Goal: Task Accomplishment & Management: Manage account settings

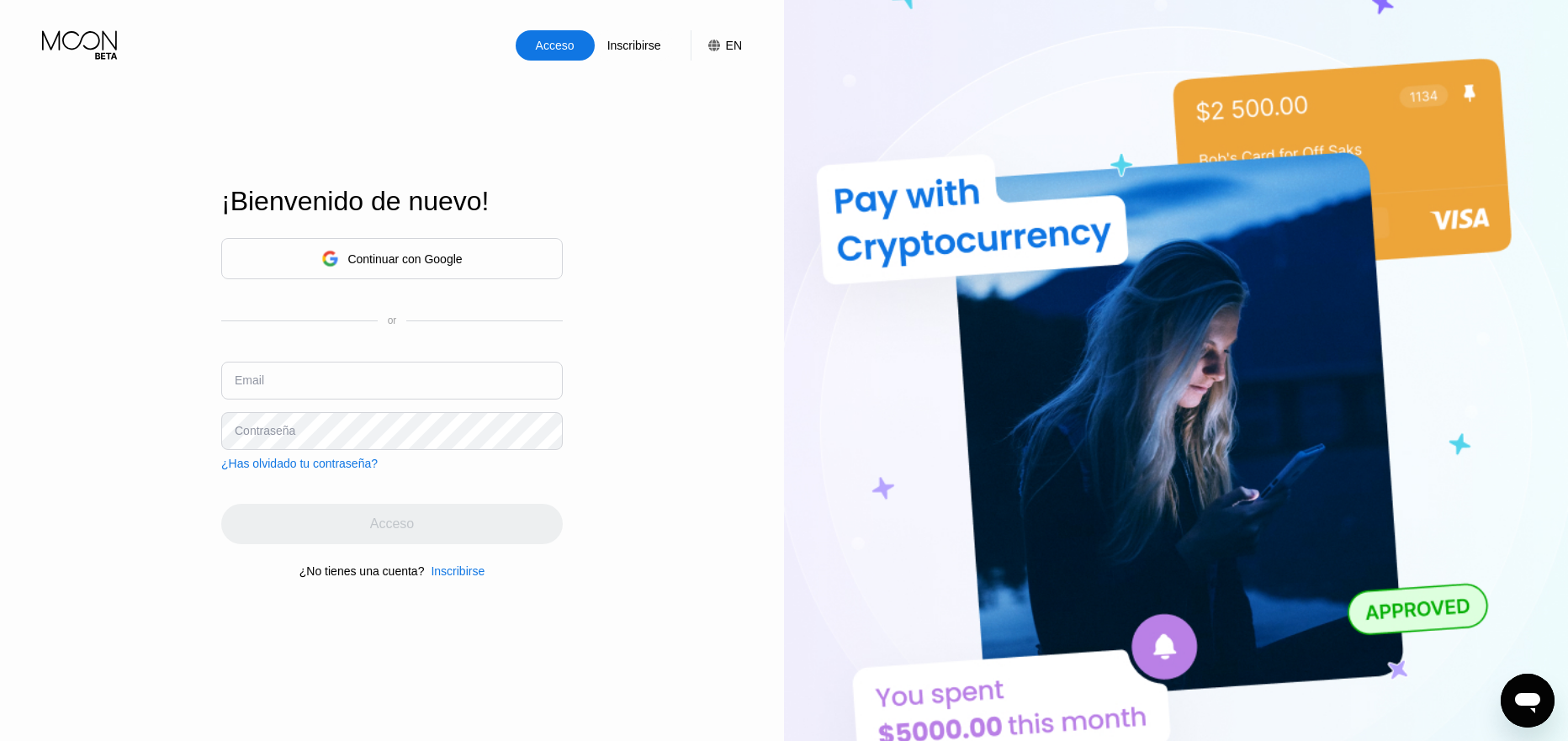
click at [487, 269] on div "Continuar con Google" at bounding box center [392, 258] width 341 height 42
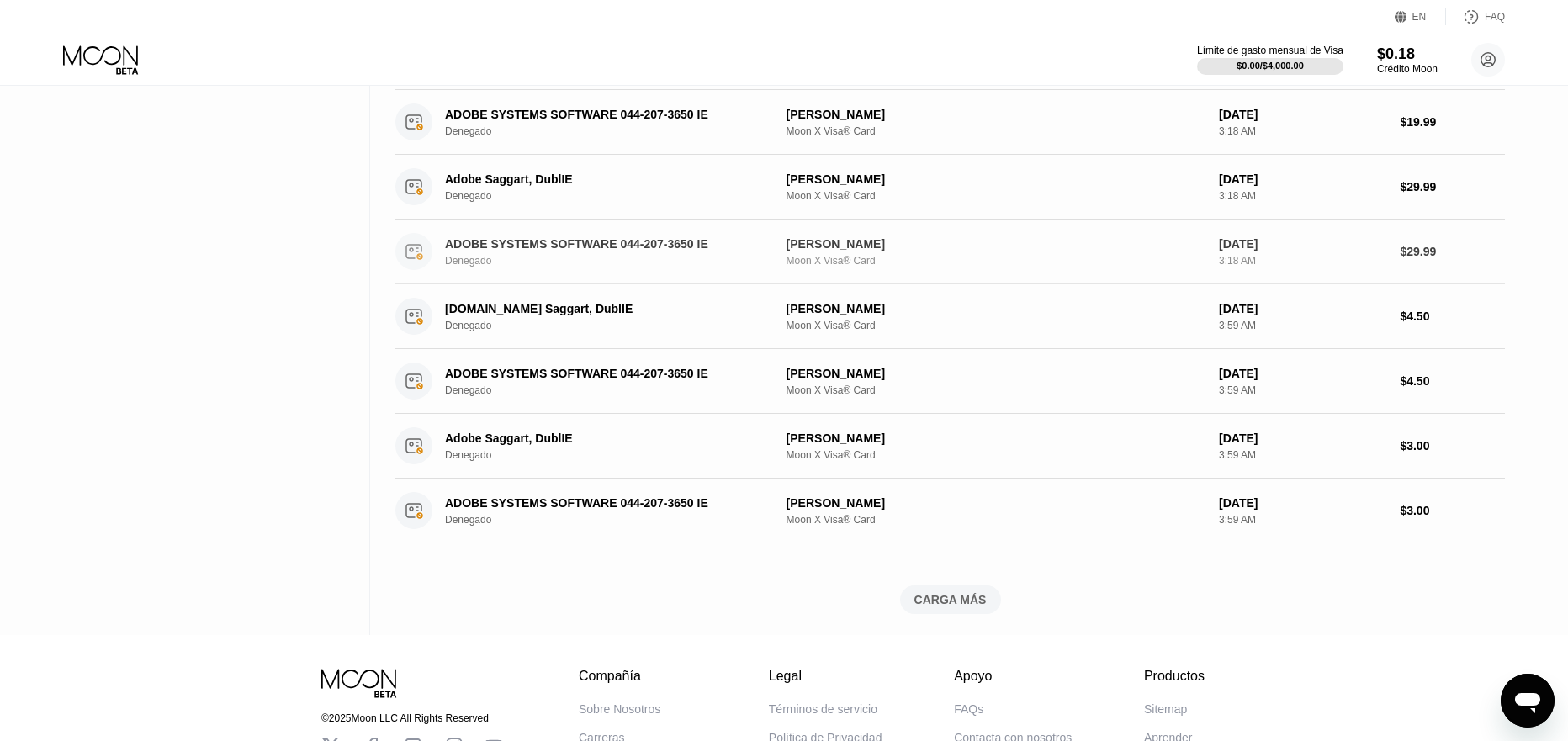
scroll to position [420, 0]
click at [966, 602] on div "CARGA MÁS" at bounding box center [950, 599] width 73 height 15
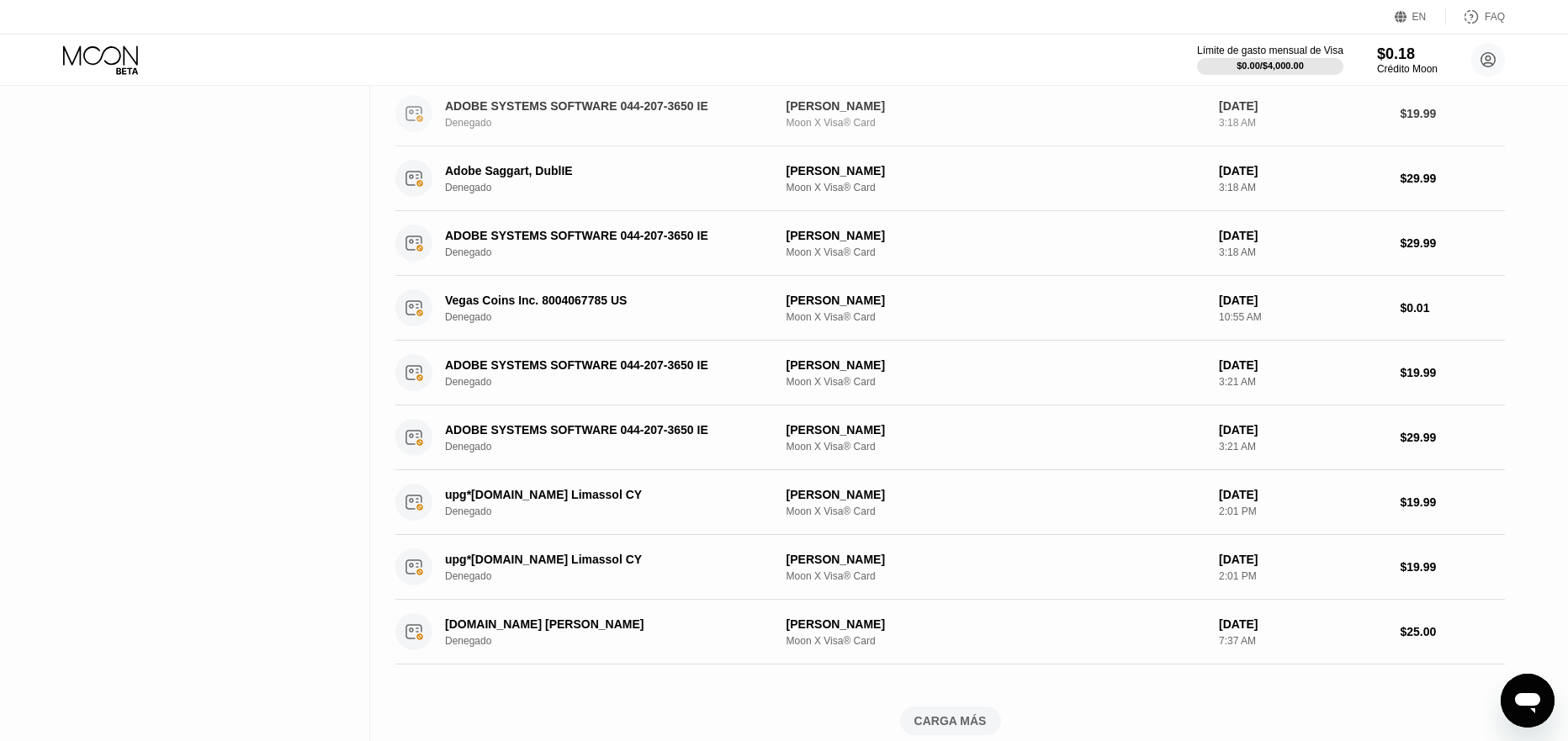
scroll to position [1093, 0]
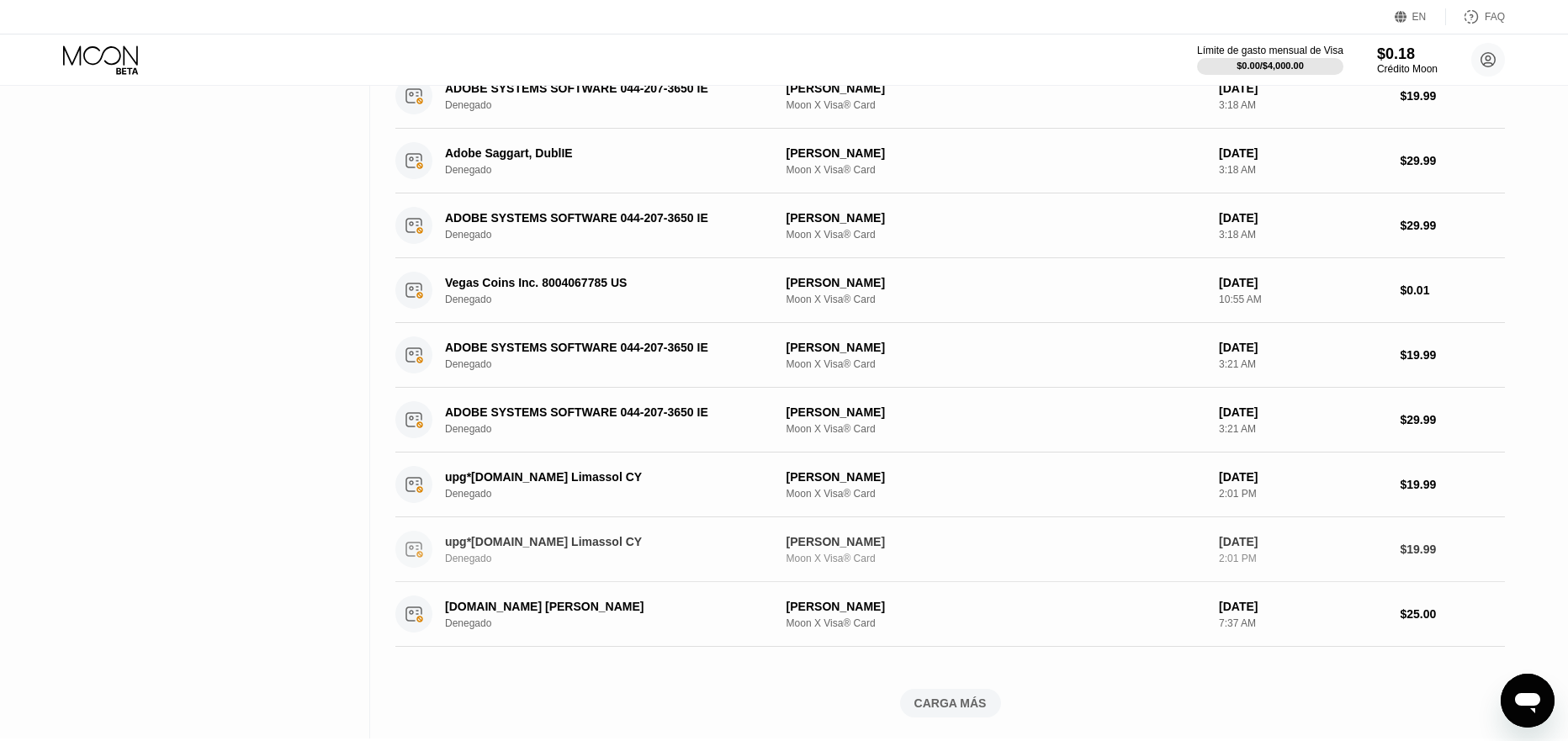
click at [533, 541] on div "upg*[DOMAIN_NAME] Limassol CY" at bounding box center [602, 541] width 315 height 14
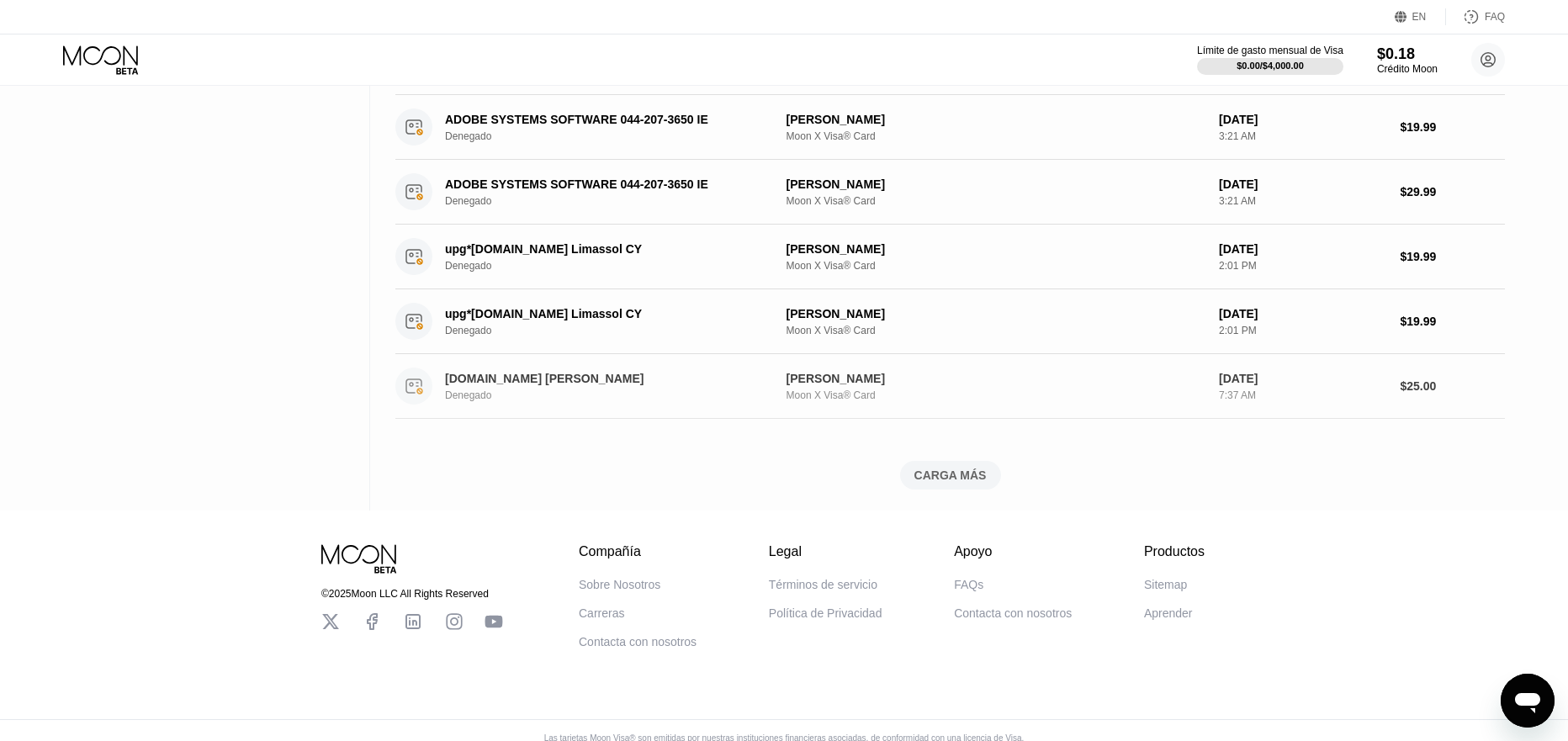
scroll to position [1267, 0]
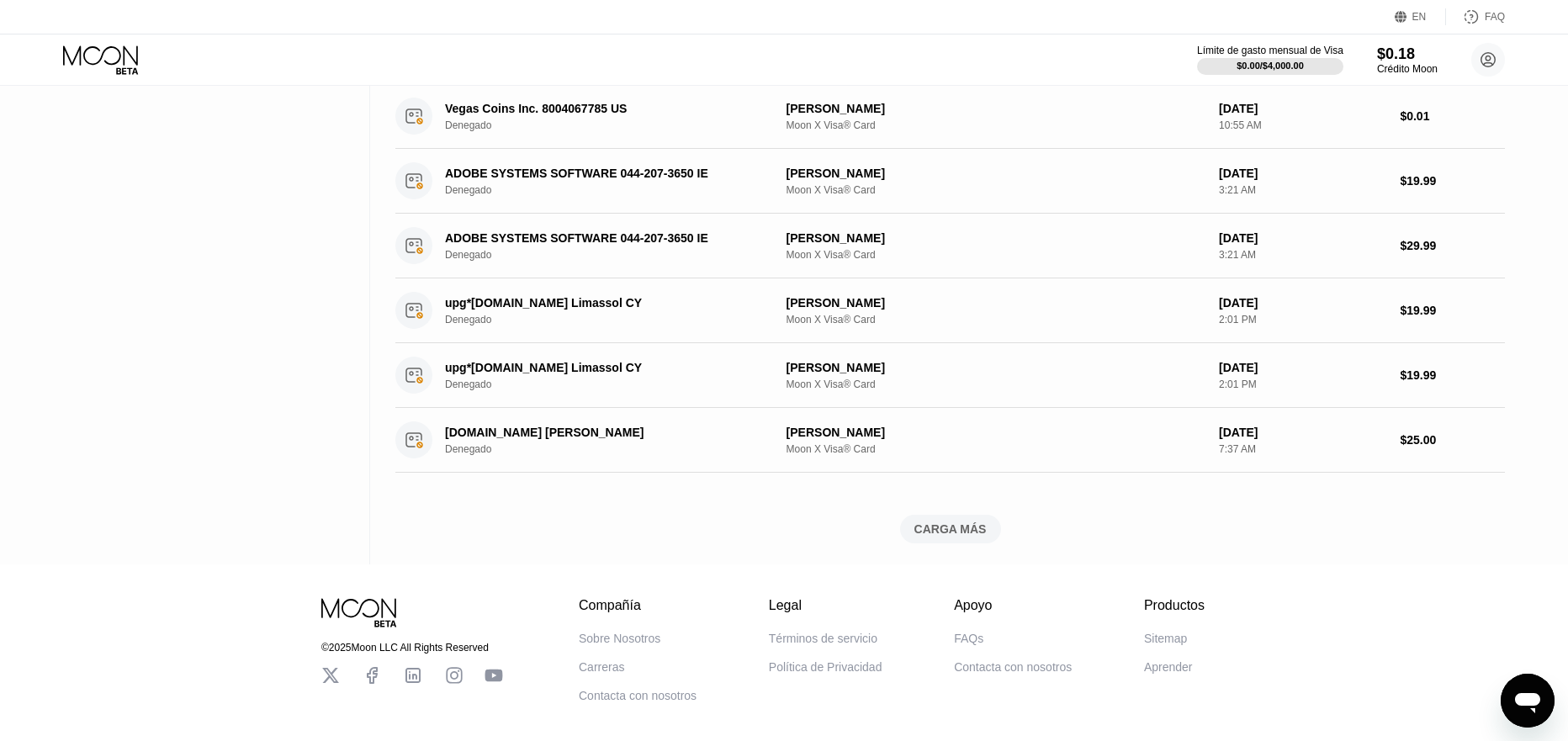
click at [937, 534] on div "CARGA MÁS" at bounding box center [950, 529] width 73 height 15
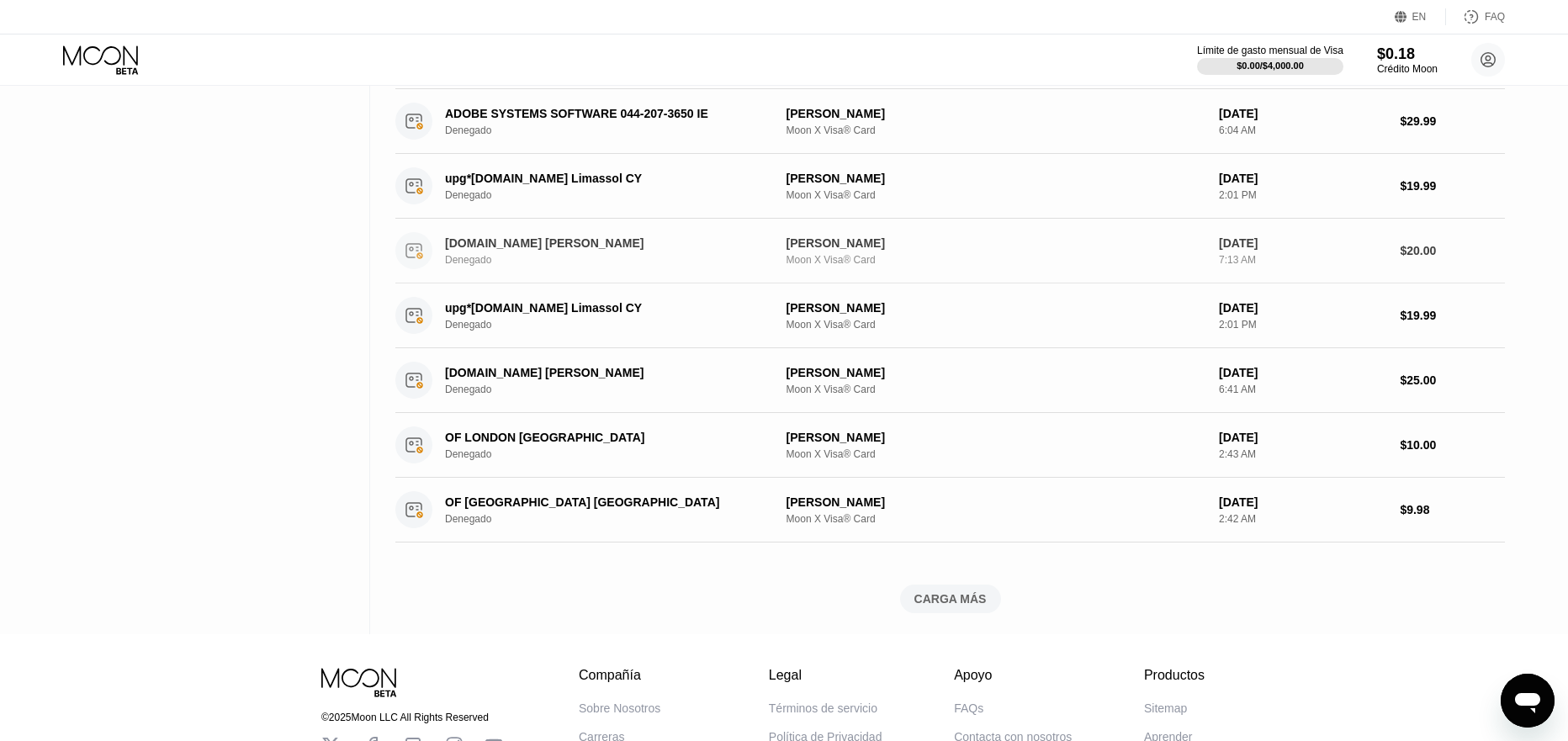
scroll to position [2108, 0]
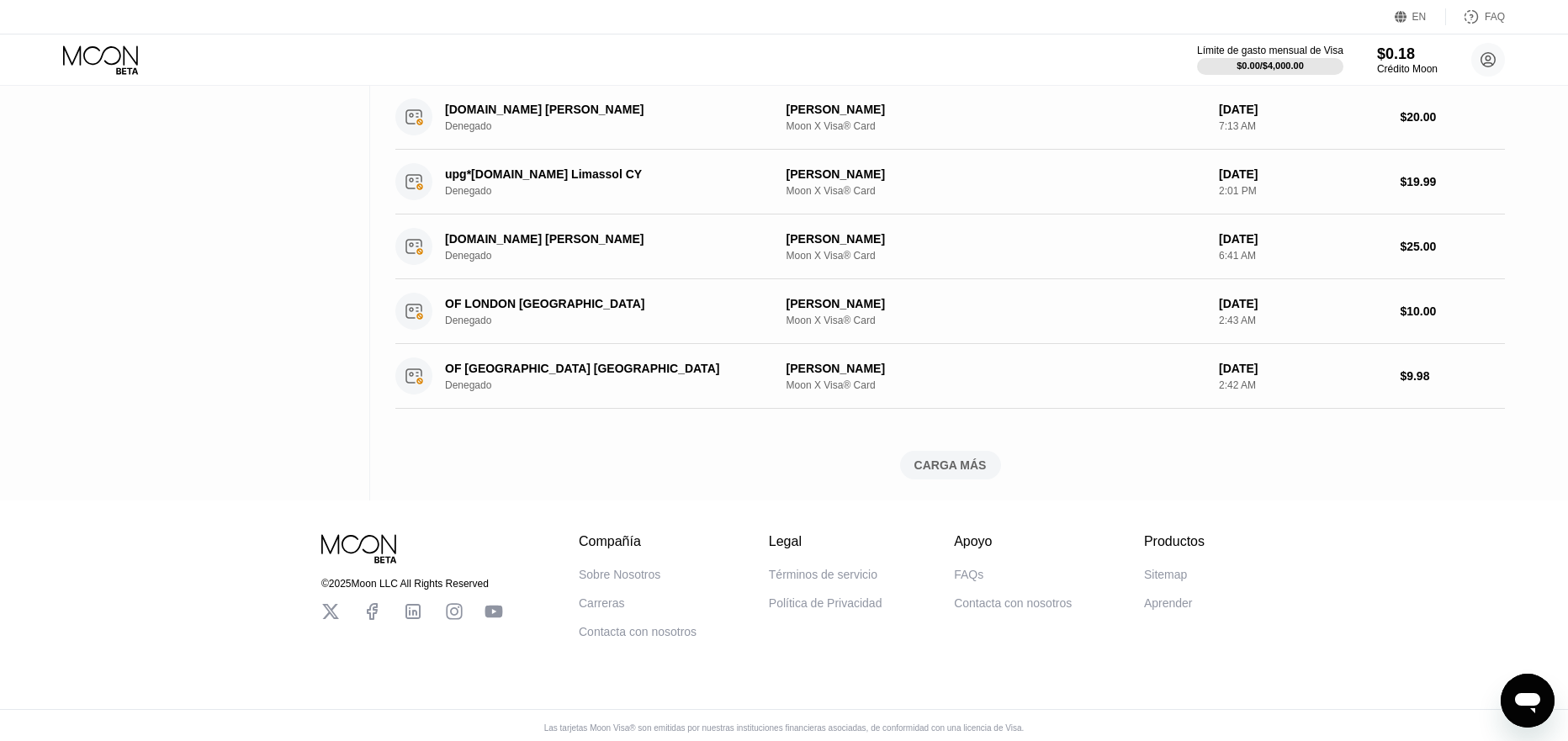
click at [943, 457] on div "CARGA MÁS" at bounding box center [950, 465] width 101 height 29
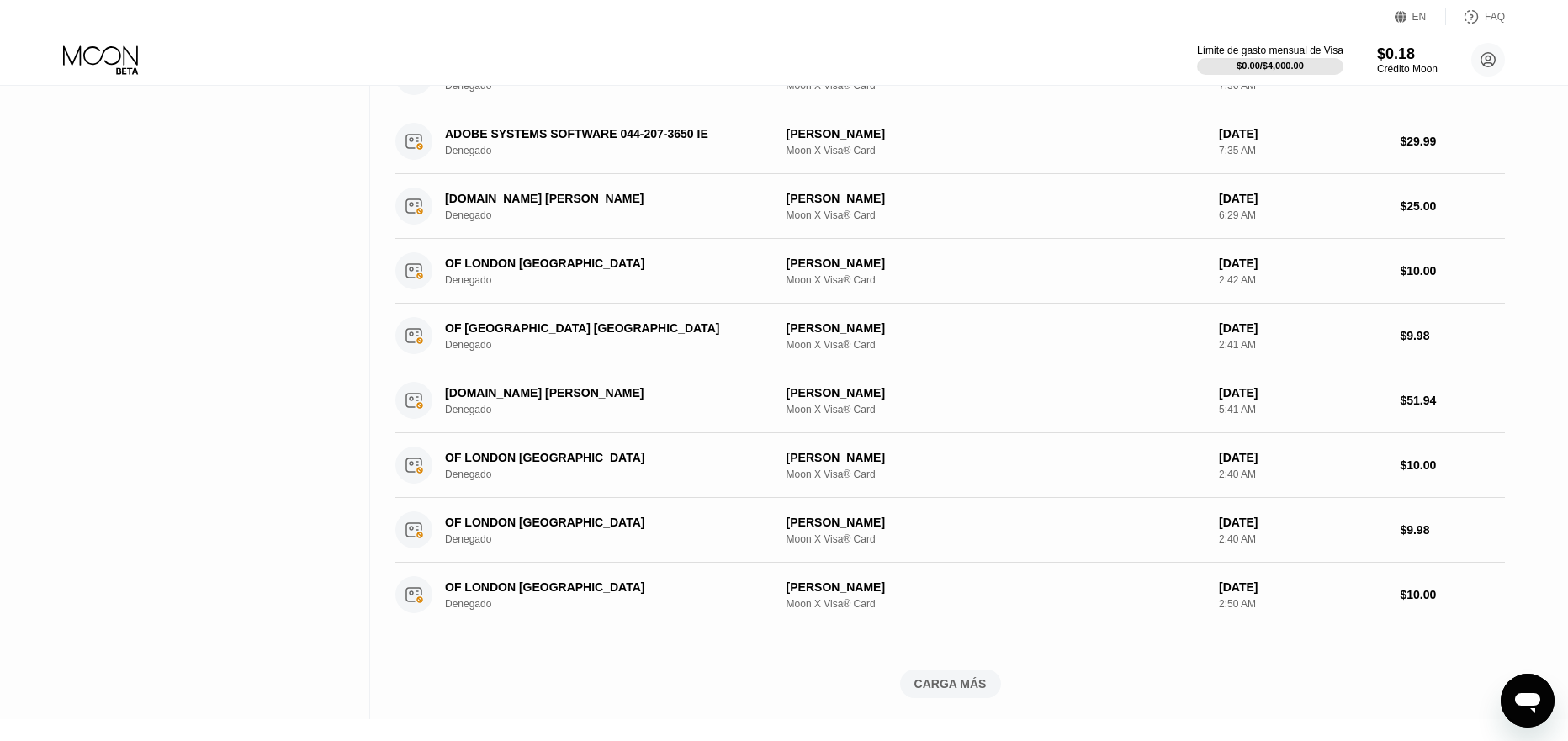
scroll to position [2696, 0]
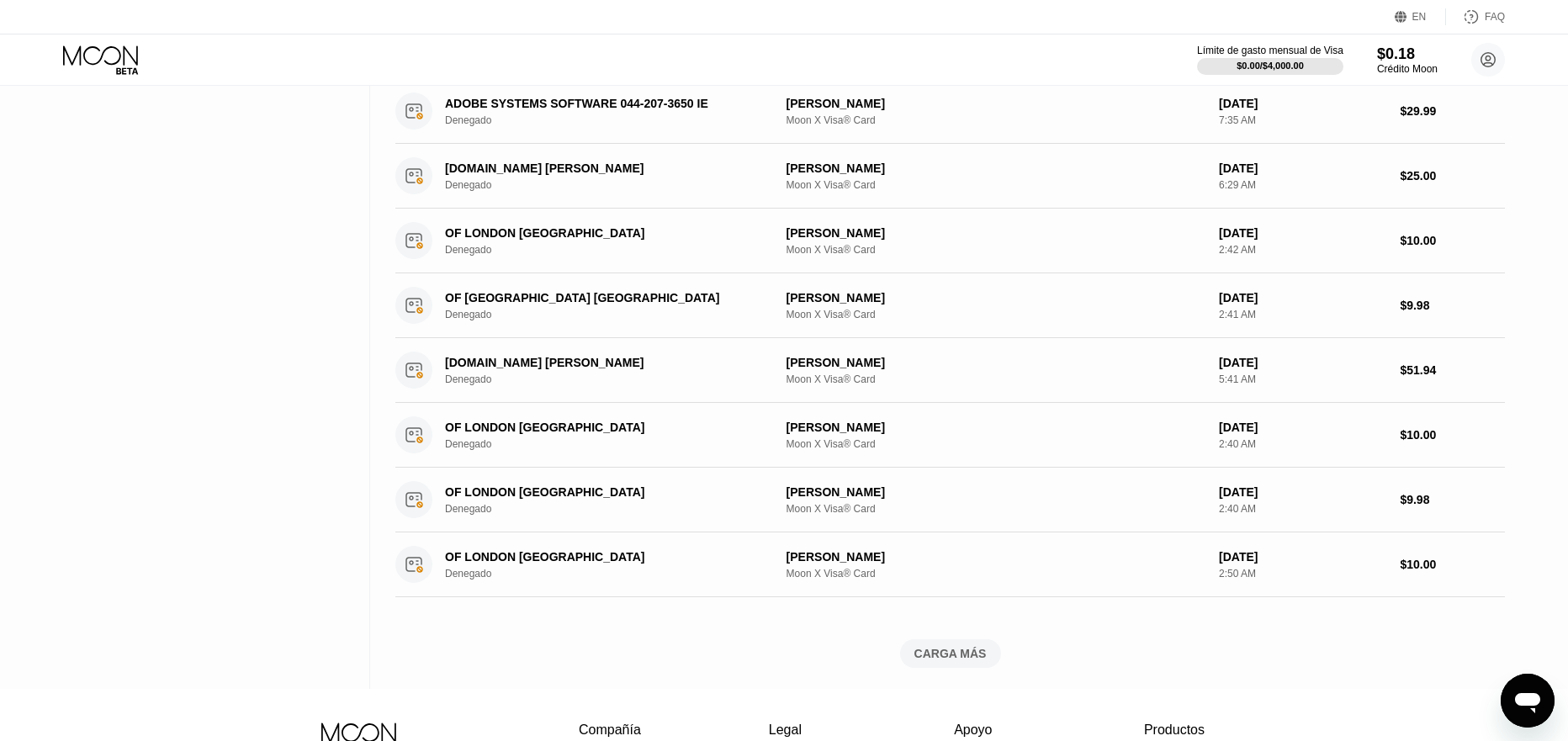
click at [959, 651] on div "CARGA MÁS" at bounding box center [950, 653] width 73 height 15
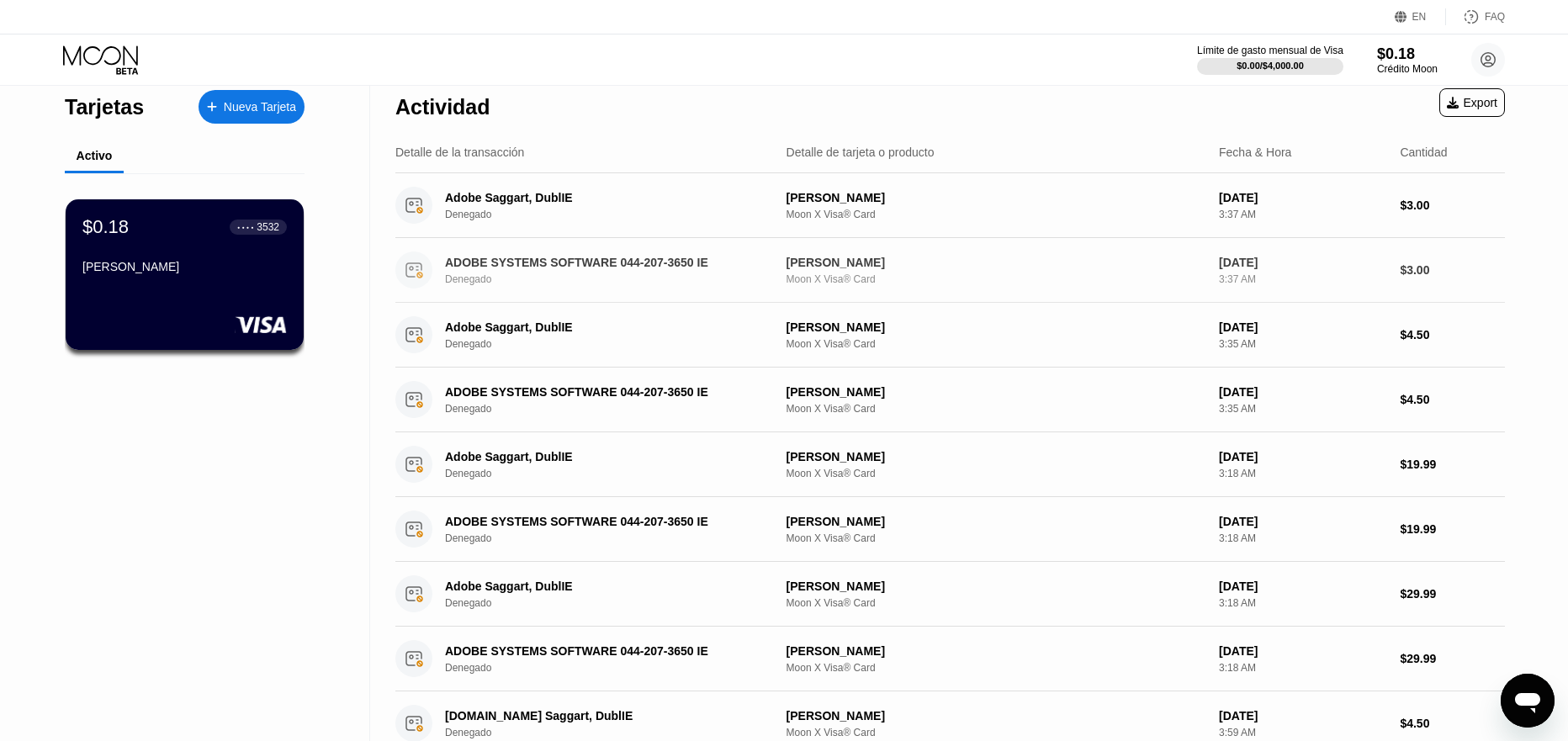
scroll to position [0, 0]
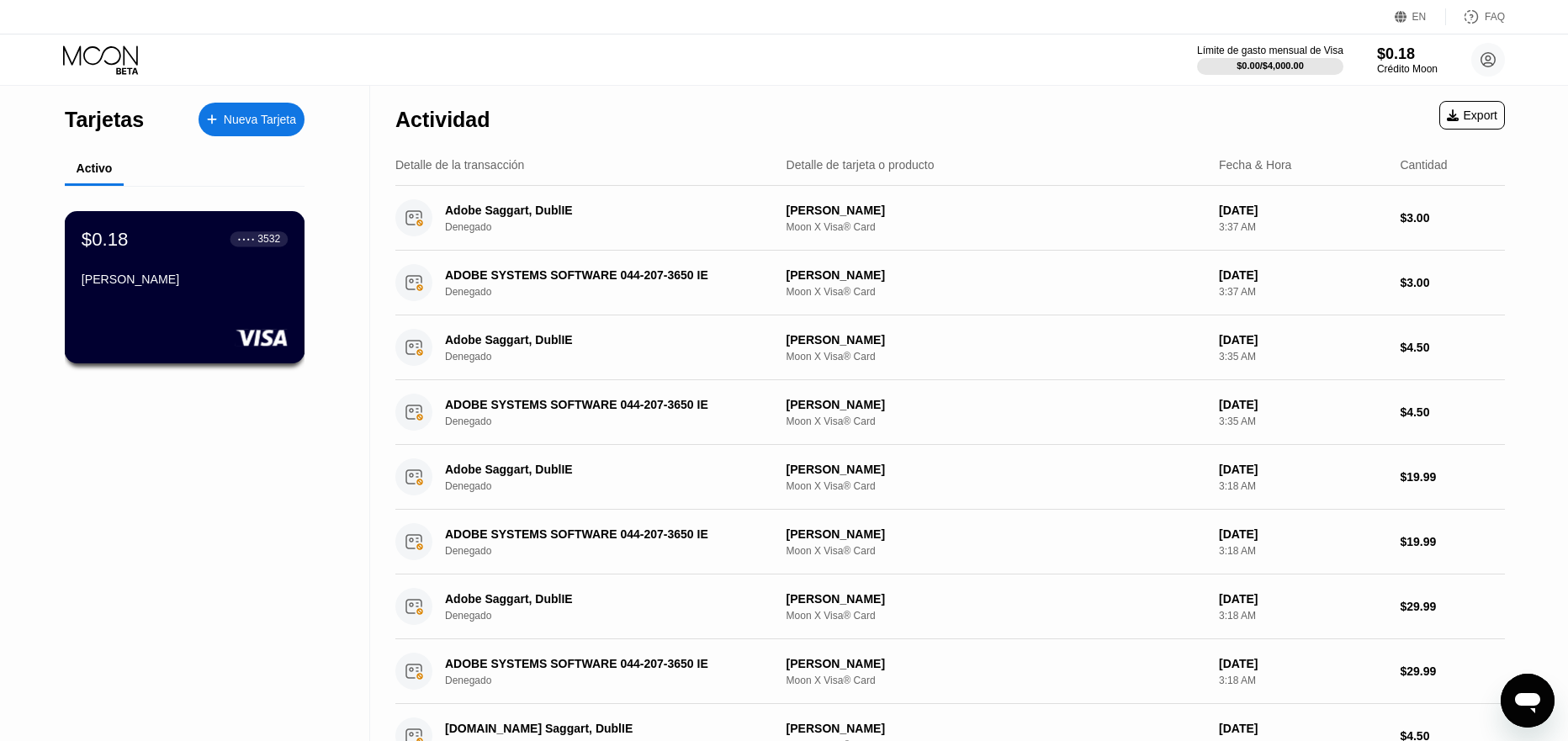
click at [110, 249] on div "$0.18" at bounding box center [104, 239] width 47 height 22
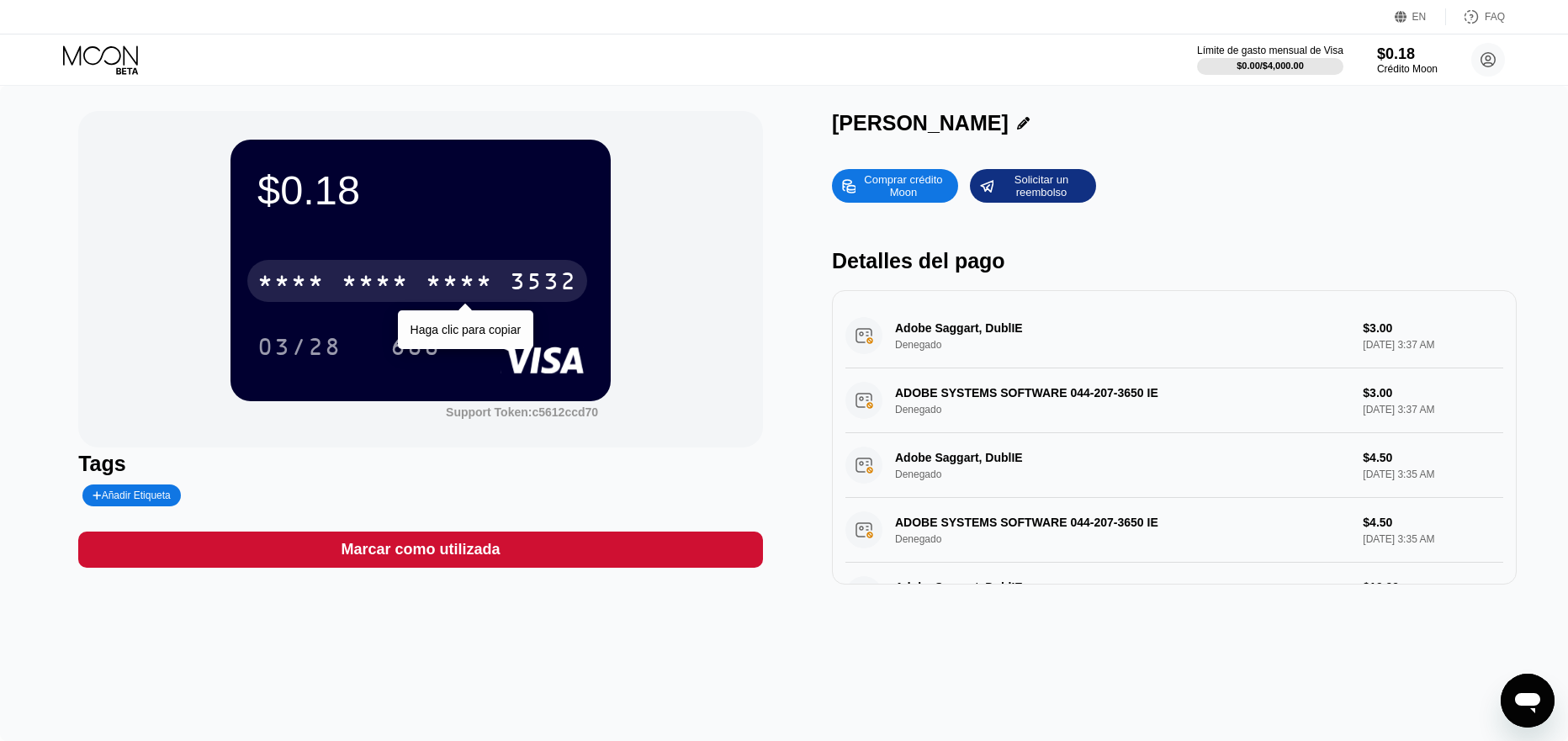
click at [438, 283] on div "* * * *" at bounding box center [459, 283] width 68 height 27
click at [457, 285] on div "2084" at bounding box center [459, 283] width 68 height 27
click at [421, 290] on div "* * * * * * * * * * * * 3532" at bounding box center [418, 281] width 340 height 43
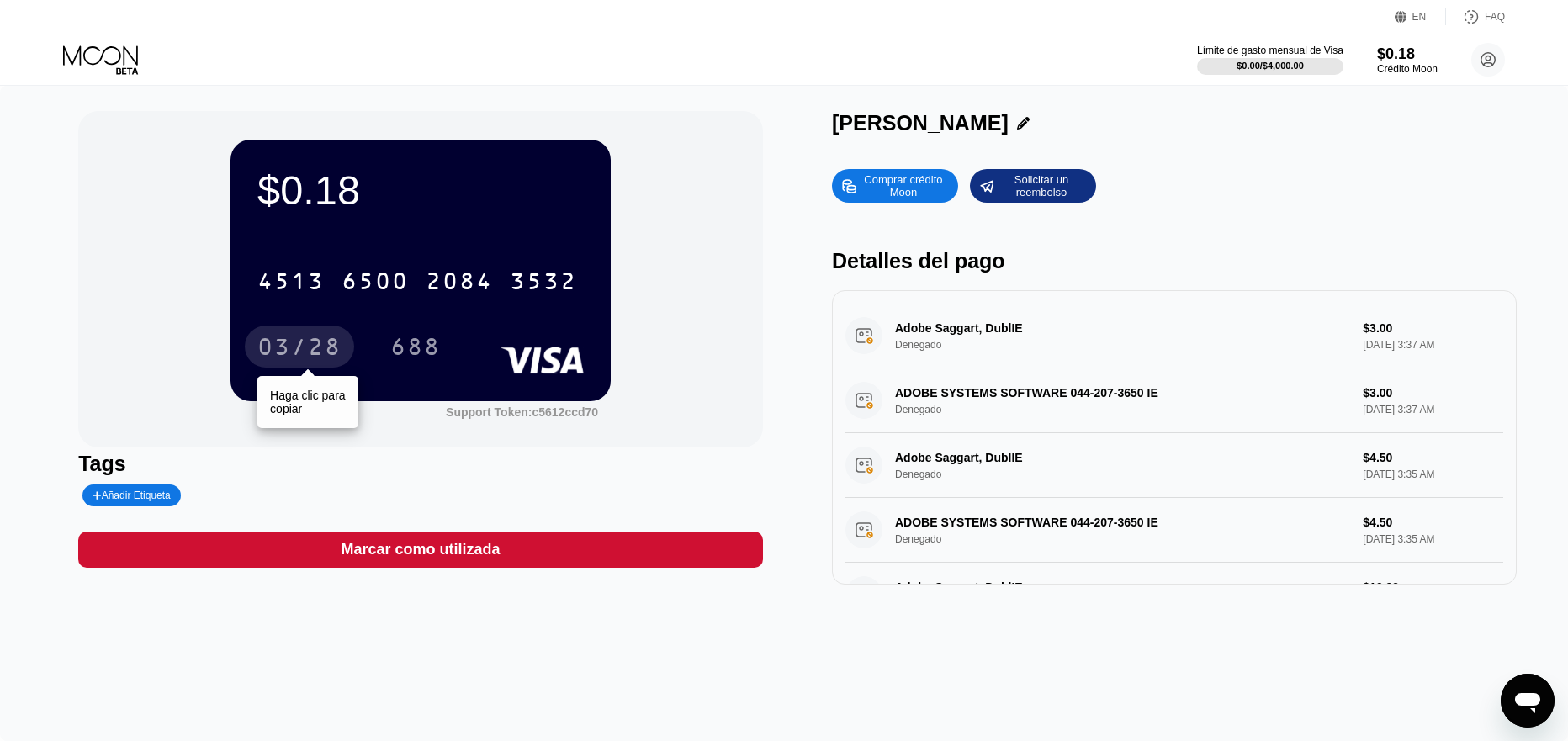
click at [329, 354] on div "03/28" at bounding box center [299, 349] width 84 height 27
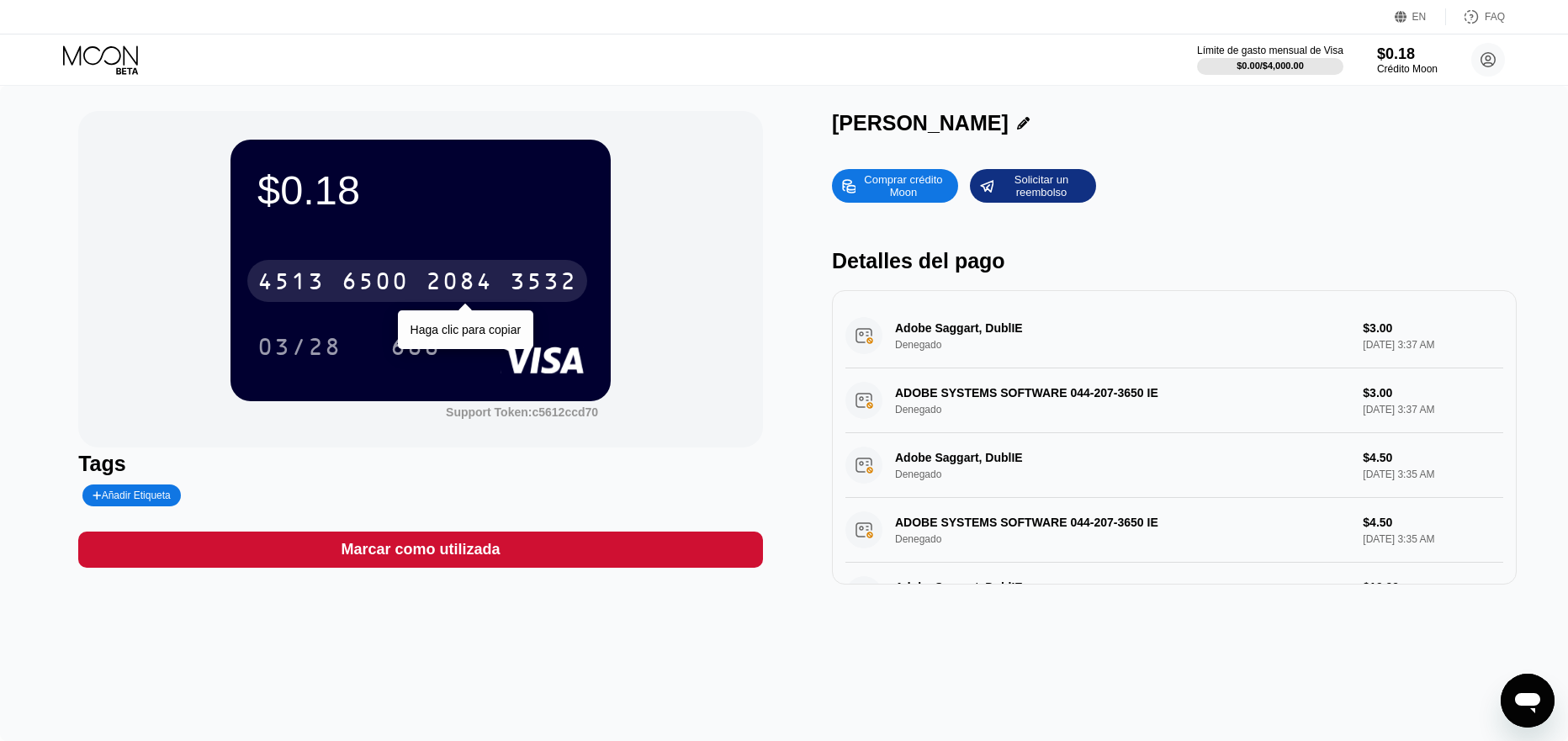
click at [390, 301] on div "4513 6500 2084 3532" at bounding box center [418, 281] width 340 height 43
